Goal: Obtain resource: Obtain resource

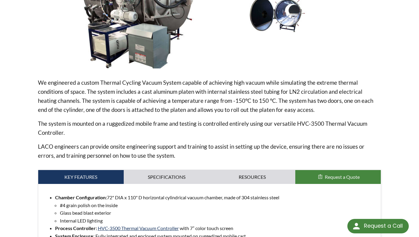
scroll to position [140, 0]
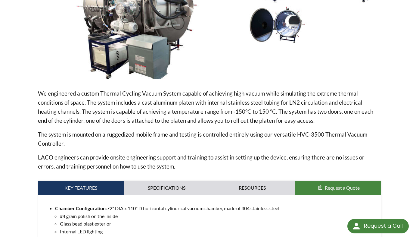
click at [173, 182] on link "Specifications" at bounding box center [167, 188] width 86 height 14
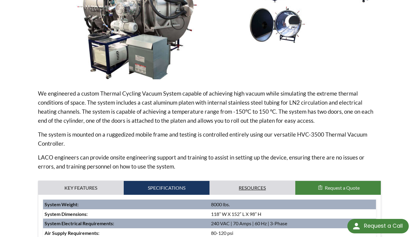
scroll to position [231, 0]
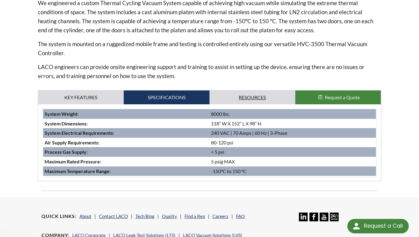
click at [252, 97] on link "Resources" at bounding box center [253, 97] width 86 height 14
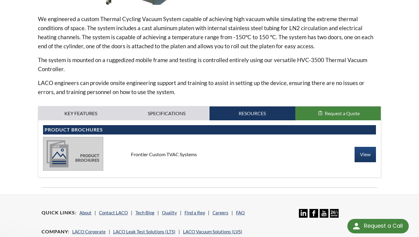
scroll to position [271, 0]
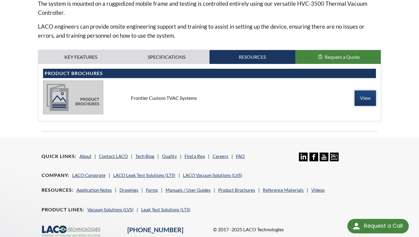
click at [366, 98] on link "View" at bounding box center [365, 97] width 21 height 15
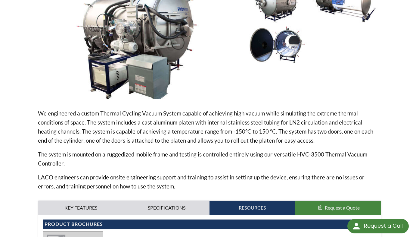
scroll to position [312, 0]
